Goal: Information Seeking & Learning: Learn about a topic

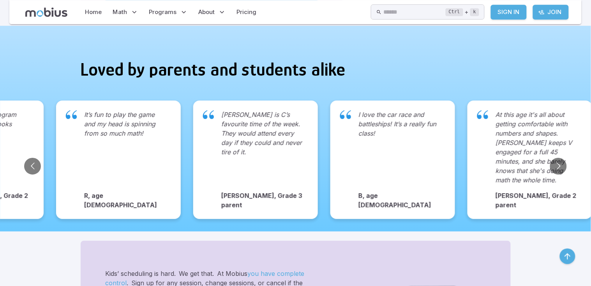
scroll to position [634, 0]
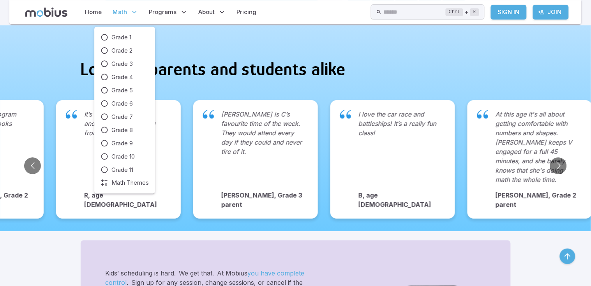
click at [124, 13] on span "Math" at bounding box center [120, 12] width 14 height 9
click at [129, 67] on span "Grade 3" at bounding box center [121, 64] width 21 height 9
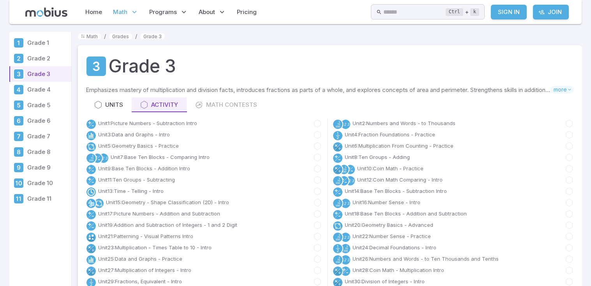
click at [177, 120] on link "Unit 1 : Picture Numbers - Subtraction Intro" at bounding box center [147, 124] width 99 height 8
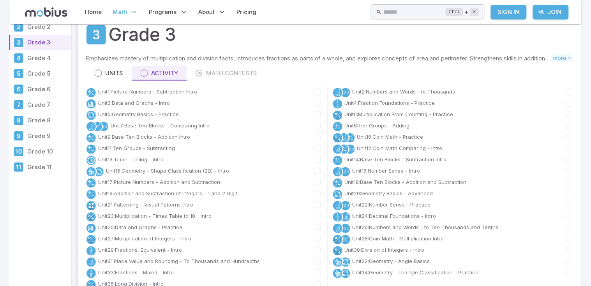
click at [177, 93] on link "Unit 1 : Picture Numbers - Subtraction Intro" at bounding box center [147, 92] width 99 height 8
click at [120, 93] on link "Unit 1 : Picture Numbers - Subtraction Intro" at bounding box center [147, 92] width 99 height 8
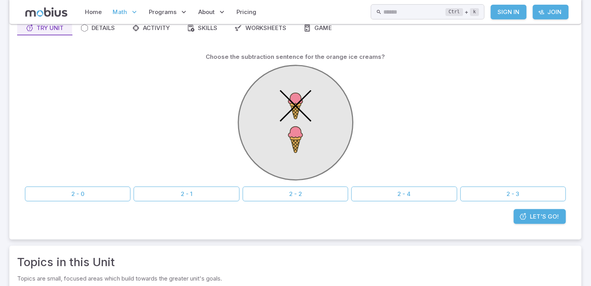
scroll to position [78, 0]
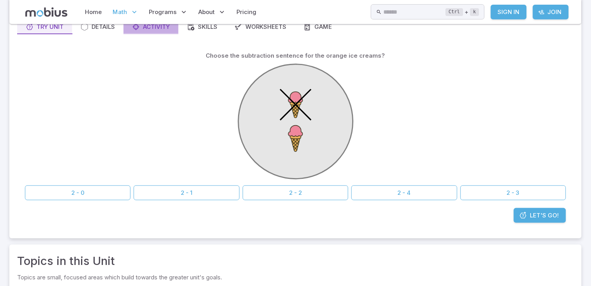
click at [136, 30] on icon at bounding box center [136, 27] width 8 height 8
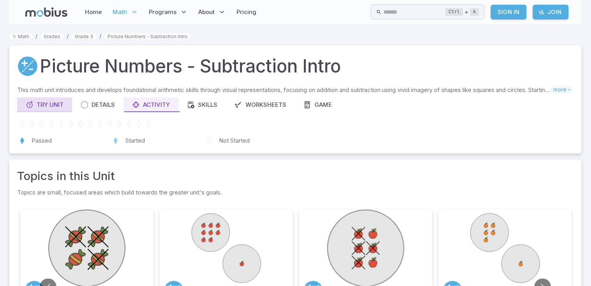
click at [56, 104] on div "Try Unit" at bounding box center [45, 105] width 38 height 9
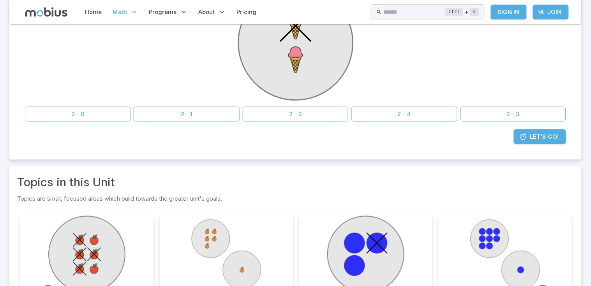
scroll to position [159, 0]
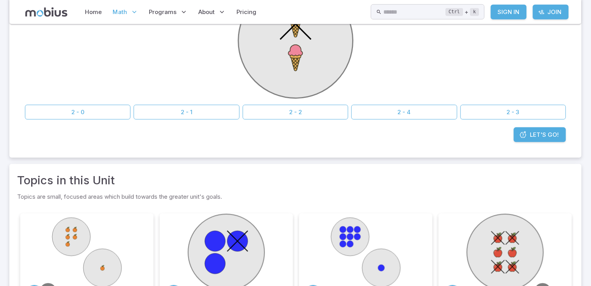
click at [193, 111] on button "2 - 1" at bounding box center [187, 112] width 106 height 15
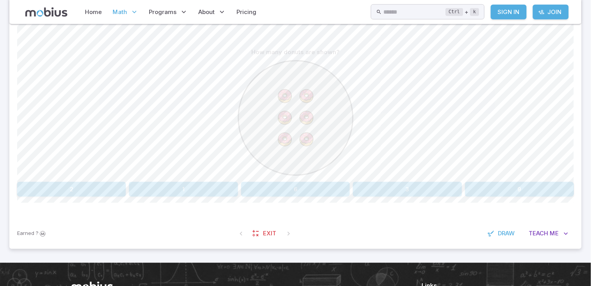
scroll to position [148, 0]
